Goal: Task Accomplishment & Management: Use online tool/utility

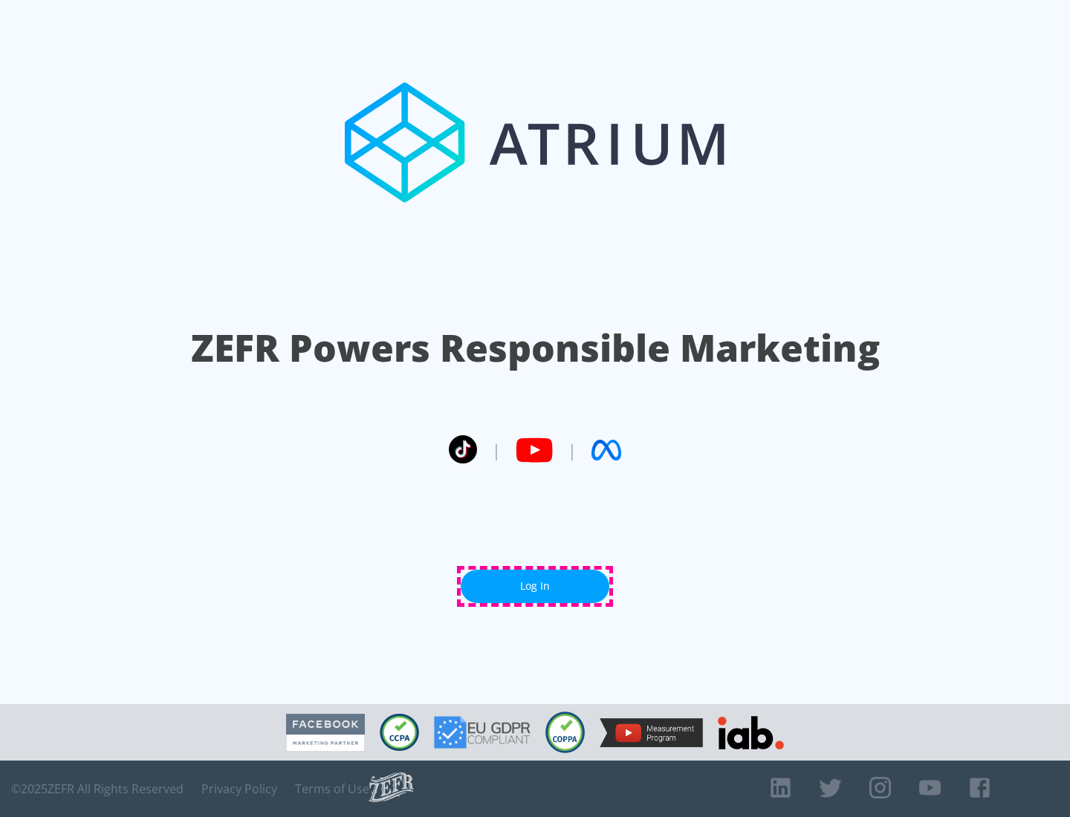
click at [535, 586] on link "Log In" at bounding box center [535, 586] width 149 height 33
